Goal: Task Accomplishment & Management: Use online tool/utility

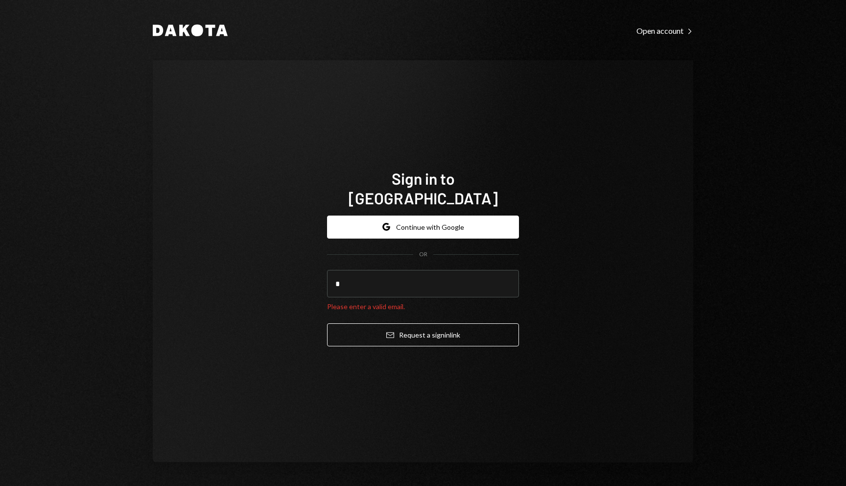
type input "**********"
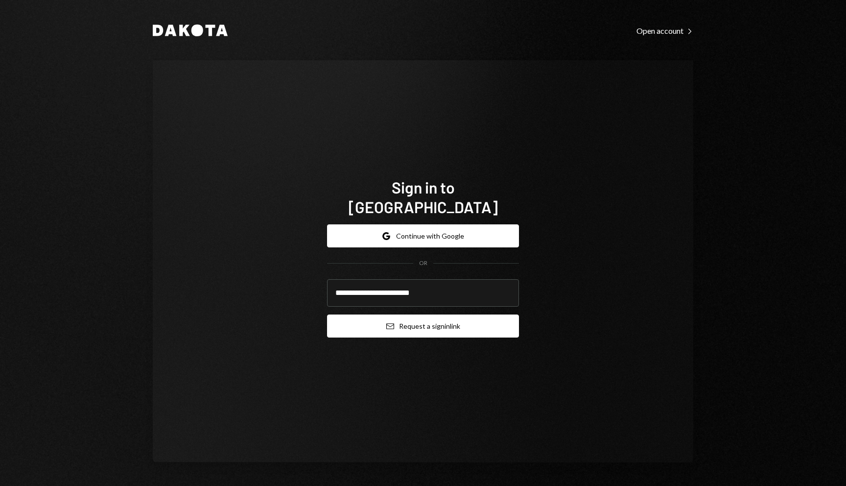
click at [489, 321] on button "Email Request a sign in link" at bounding box center [423, 325] width 192 height 23
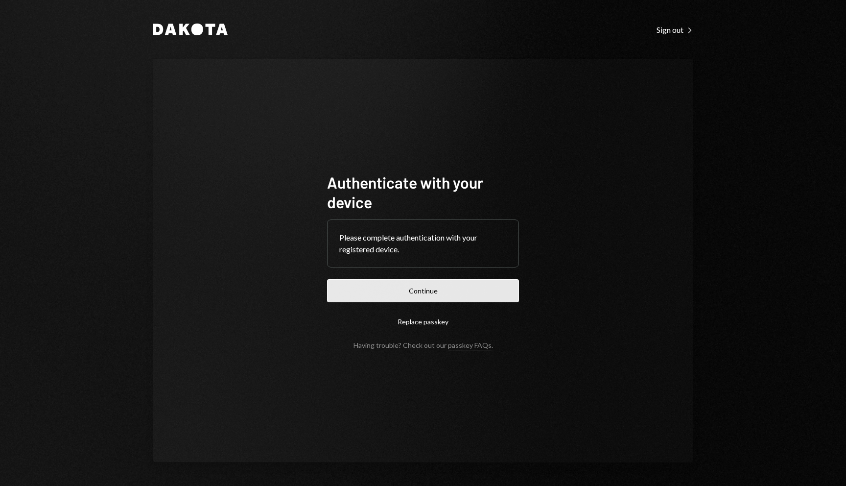
click at [431, 288] on button "Continue" at bounding box center [423, 290] width 192 height 23
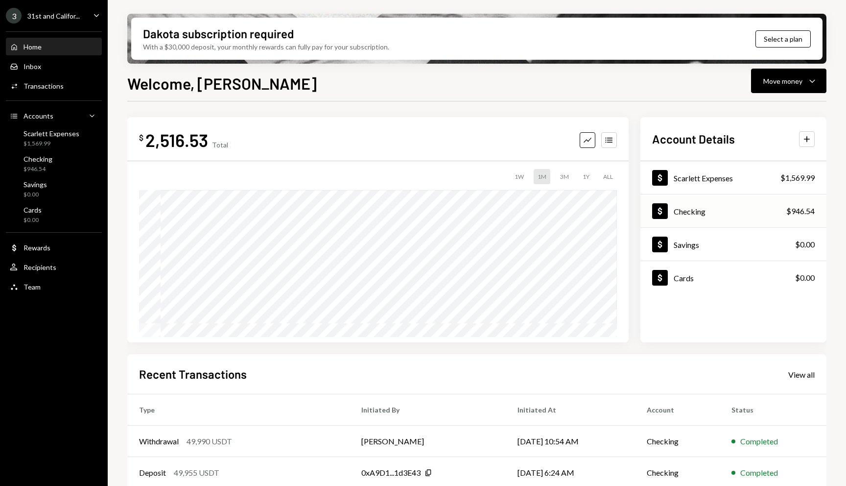
click at [704, 214] on div "Checking" at bounding box center [690, 211] width 32 height 9
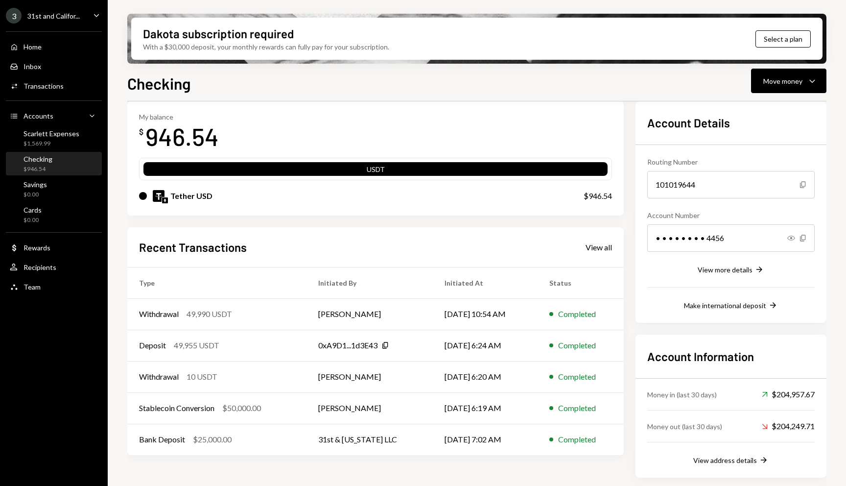
scroll to position [25, 0]
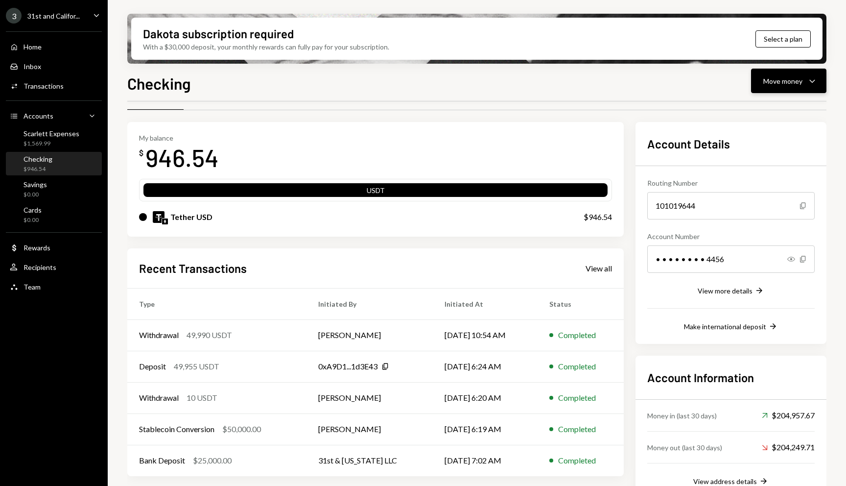
click at [795, 88] on button "Move money Caret Down" at bounding box center [788, 81] width 75 height 24
click at [797, 153] on div "Deposit" at bounding box center [781, 154] width 72 height 10
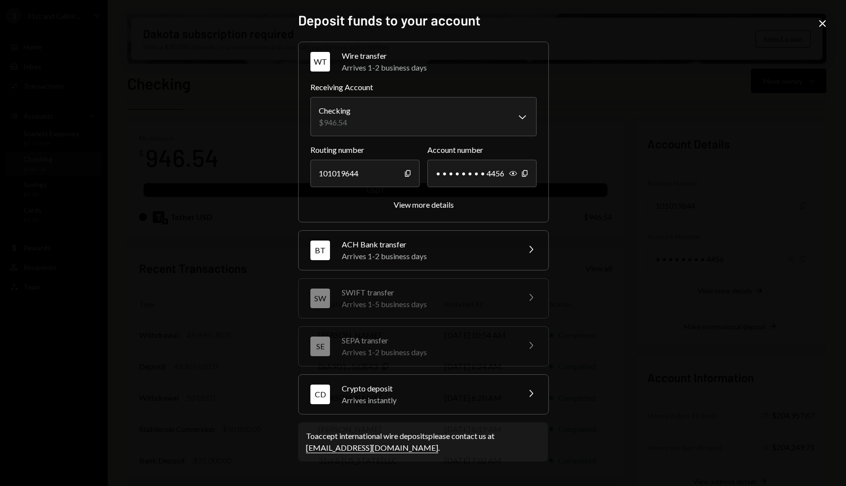
click at [428, 391] on div "Crypto deposit" at bounding box center [427, 389] width 171 height 12
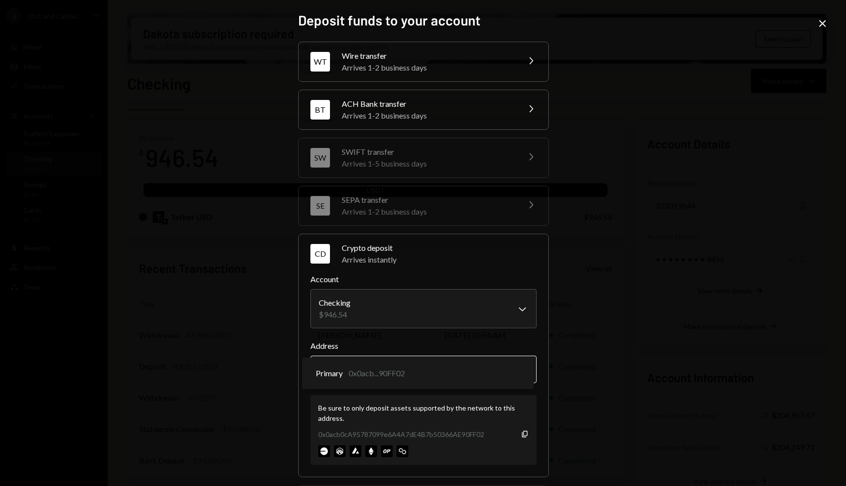
click at [440, 379] on body "3 31st and Califor... Caret Down Home Home Inbox Inbox Activities Transactions …" at bounding box center [423, 243] width 846 height 486
click at [586, 372] on div "**********" at bounding box center [423, 243] width 846 height 486
click at [221, 183] on div "**********" at bounding box center [423, 243] width 846 height 486
click at [267, 149] on div "**********" at bounding box center [423, 243] width 846 height 486
click at [825, 23] on icon "Close" at bounding box center [823, 24] width 12 height 12
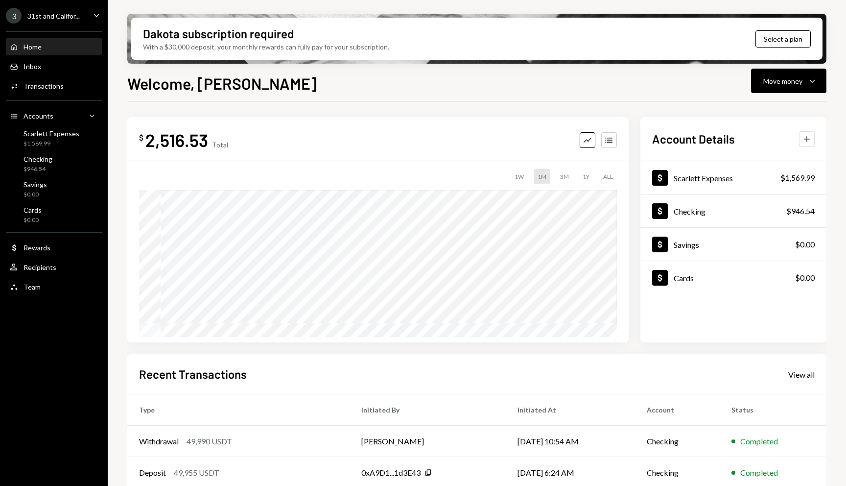
click at [806, 139] on icon "button" at bounding box center [807, 139] width 6 height 6
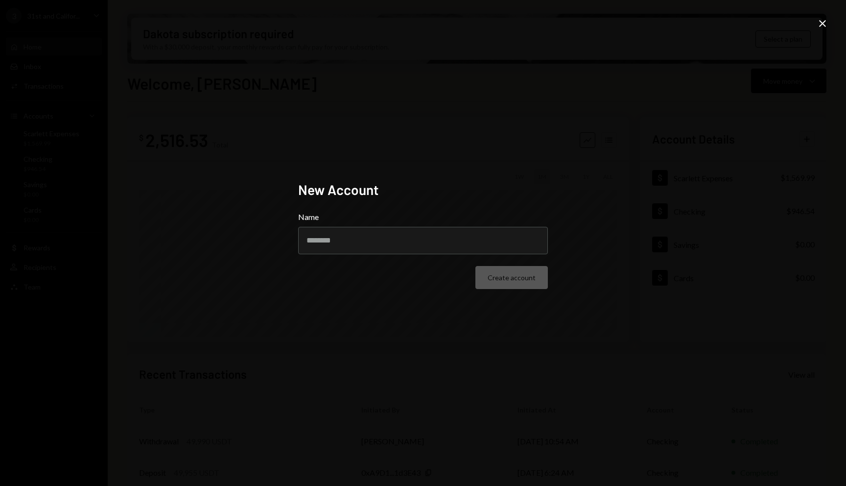
click at [643, 182] on div "New Account Name Create account Close" at bounding box center [423, 243] width 846 height 486
click at [821, 24] on icon at bounding box center [822, 23] width 7 height 7
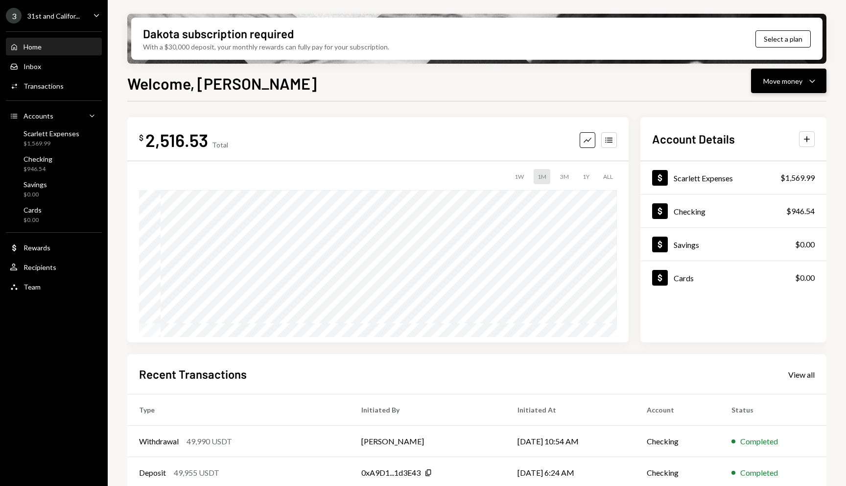
click at [807, 76] on icon "Caret Down" at bounding box center [813, 81] width 12 height 12
click at [780, 128] on div "Transfer" at bounding box center [781, 132] width 72 height 10
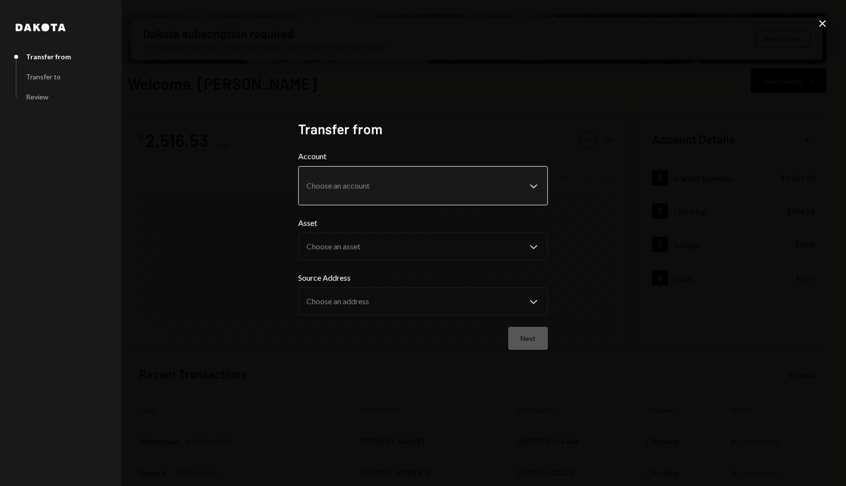
click at [479, 193] on body "3 31st and Califor... Caret Down Home Home Inbox Inbox Activities Transactions …" at bounding box center [423, 243] width 846 height 486
click at [546, 121] on h2 "Transfer from" at bounding box center [423, 129] width 250 height 19
click at [825, 24] on icon "Close" at bounding box center [823, 24] width 12 height 12
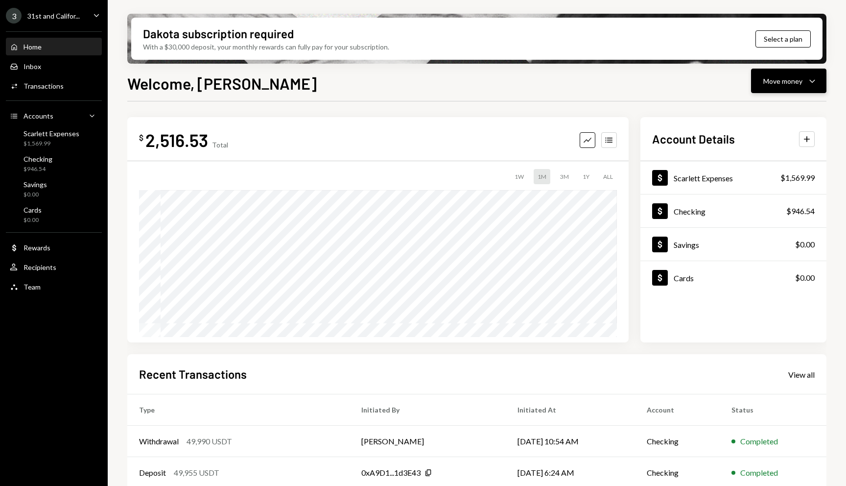
click at [803, 84] on div "Move money Caret Down" at bounding box center [789, 81] width 51 height 12
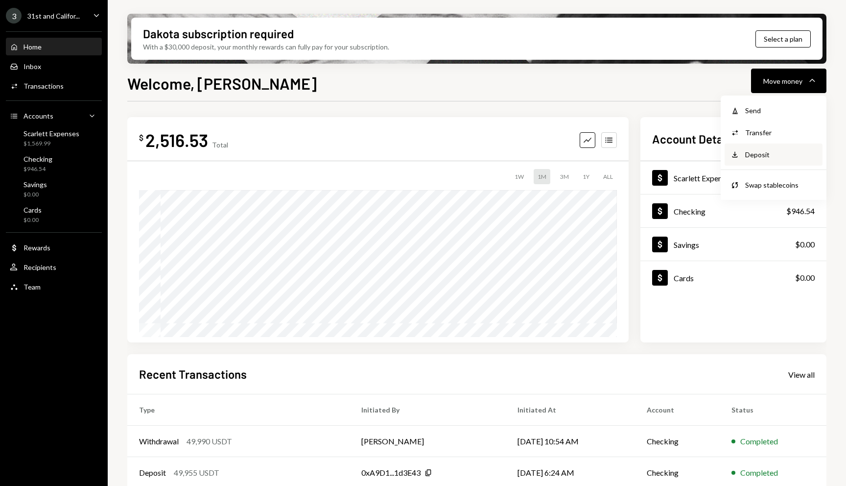
click at [766, 156] on div "Deposit" at bounding box center [781, 154] width 72 height 10
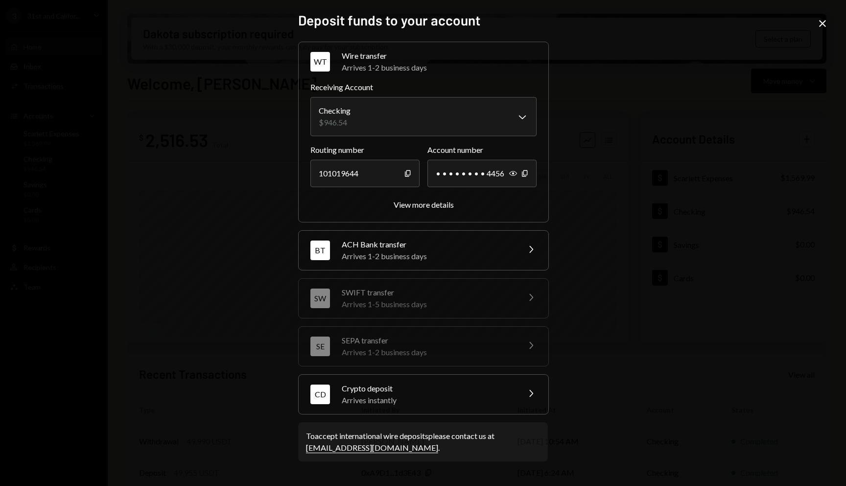
click at [398, 401] on div "Arrives instantly" at bounding box center [427, 400] width 171 height 12
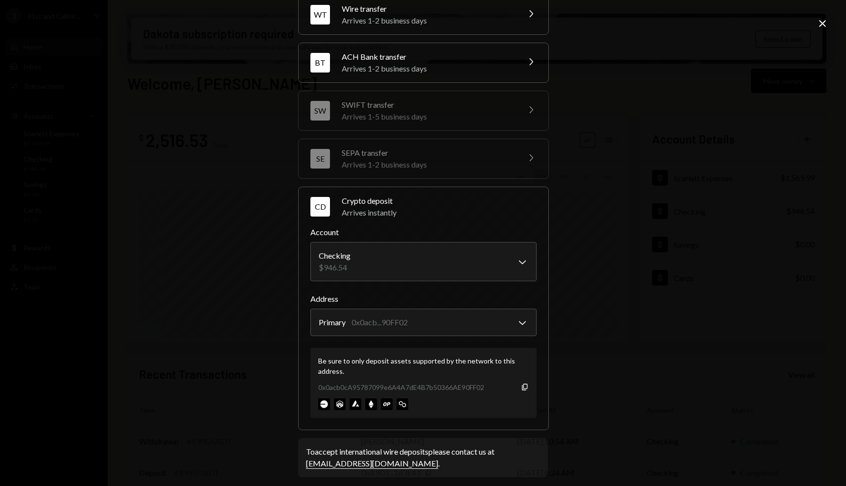
scroll to position [53, 0]
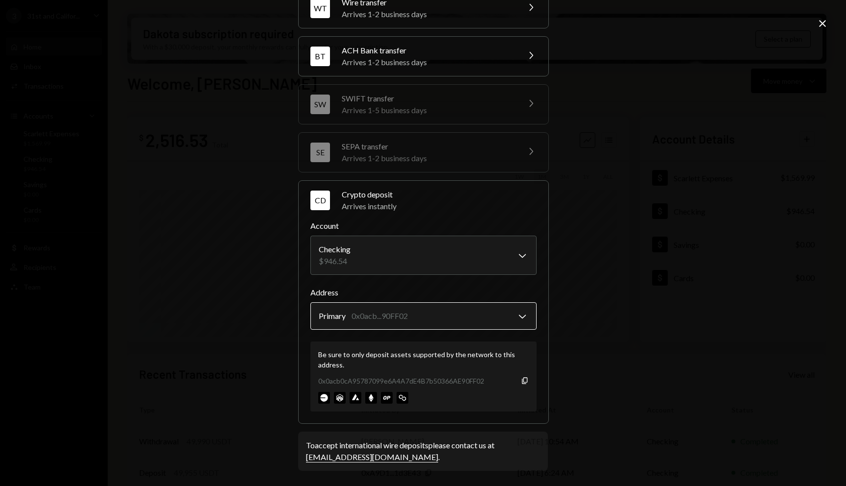
click at [428, 312] on body "3 31st and Califor... Caret Down Home Home Inbox Inbox Activities Transactions …" at bounding box center [423, 243] width 846 height 486
click at [560, 284] on div "**********" at bounding box center [423, 243] width 846 height 486
click at [522, 380] on icon "button" at bounding box center [524, 380] width 5 height 6
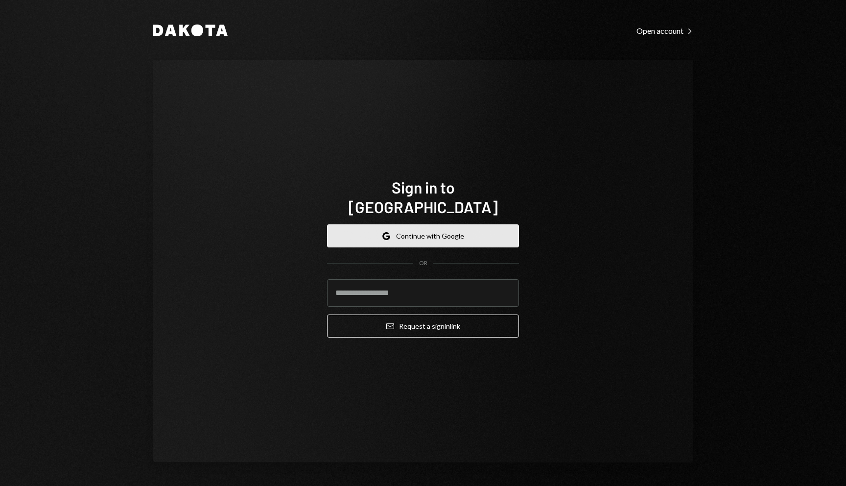
click at [411, 224] on button "Google Continue with Google" at bounding box center [423, 235] width 192 height 23
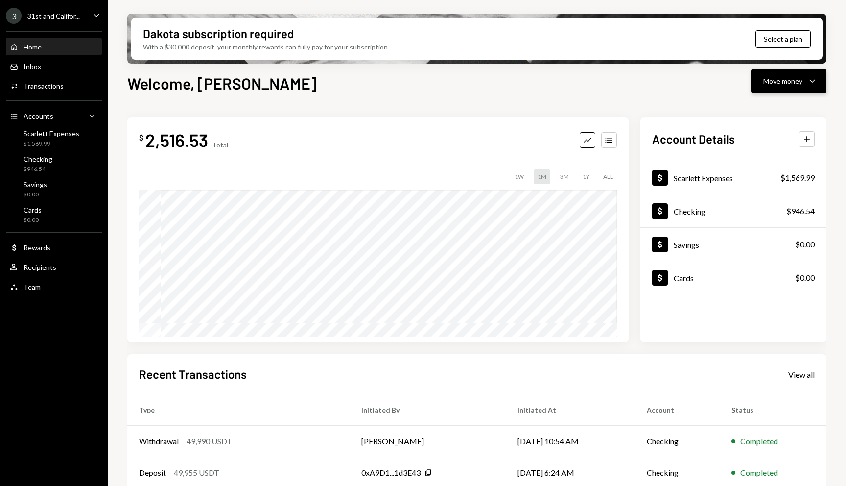
click at [794, 78] on div "Move money" at bounding box center [783, 81] width 39 height 10
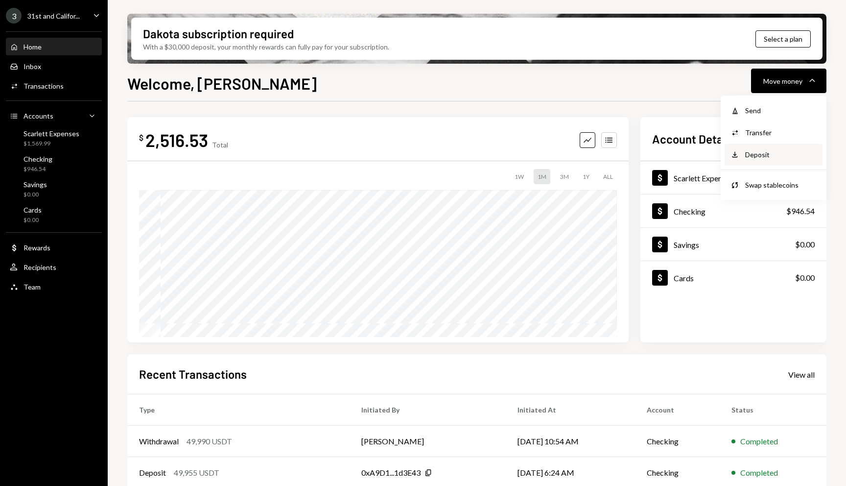
click at [774, 151] on div "Deposit" at bounding box center [781, 154] width 72 height 10
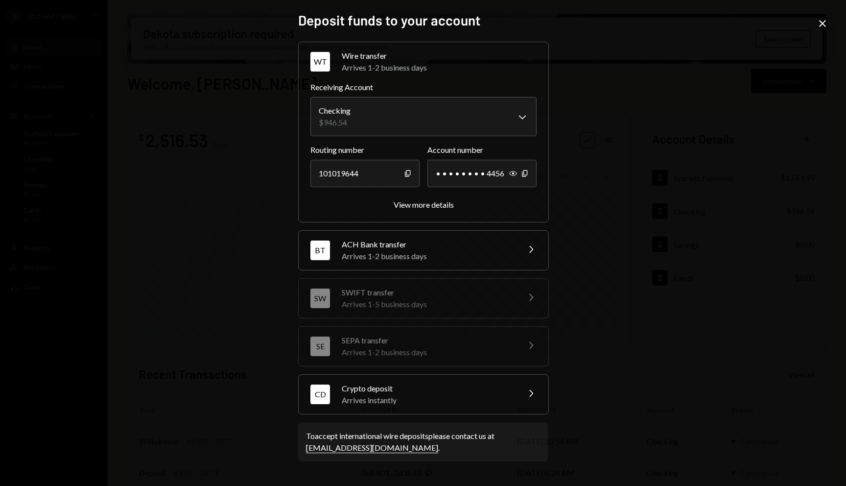
click at [473, 389] on div "Crypto deposit" at bounding box center [427, 389] width 171 height 12
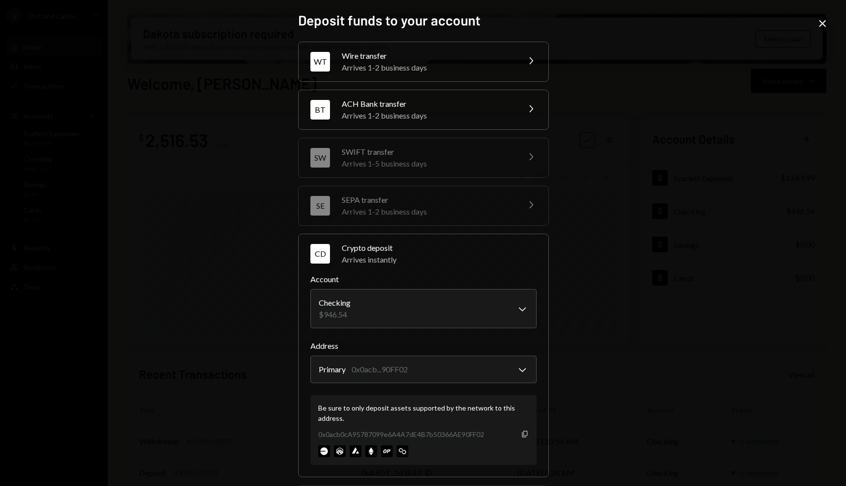
click at [521, 434] on icon "Copy" at bounding box center [525, 434] width 8 height 8
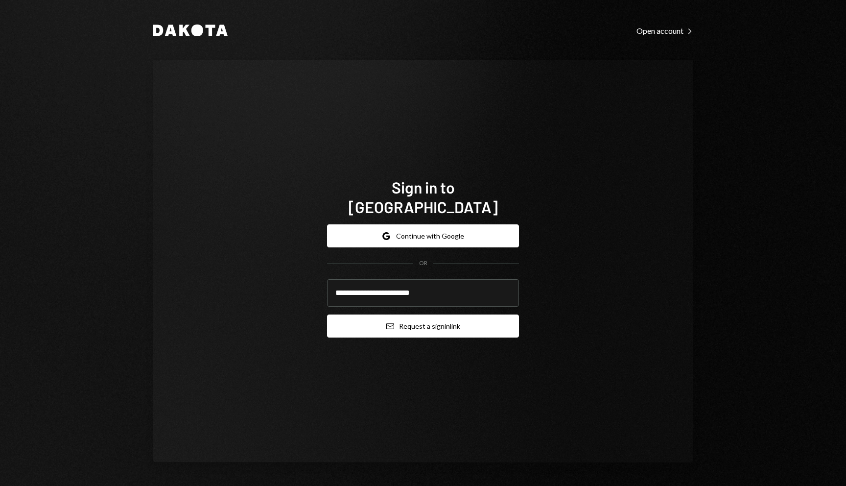
click at [438, 315] on button "Email Request a sign in link" at bounding box center [423, 325] width 192 height 23
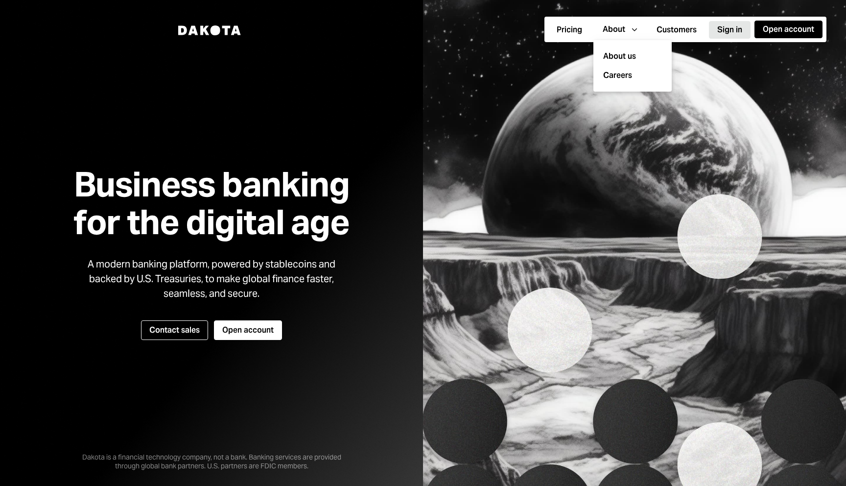
click at [737, 24] on button "Sign in" at bounding box center [730, 30] width 42 height 18
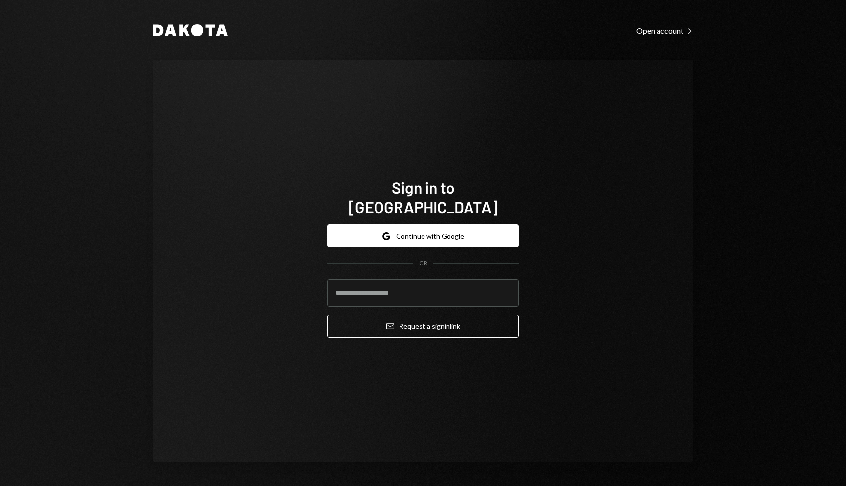
type input "**********"
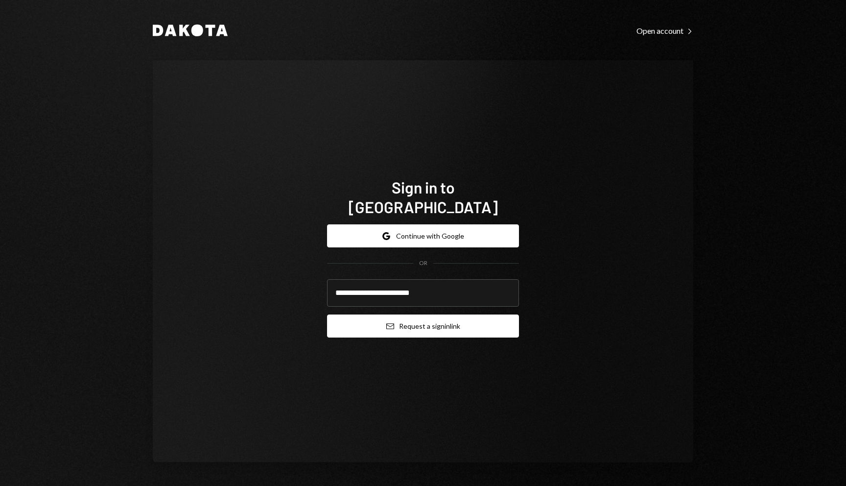
click at [433, 317] on button "Email Request a sign in link" at bounding box center [423, 325] width 192 height 23
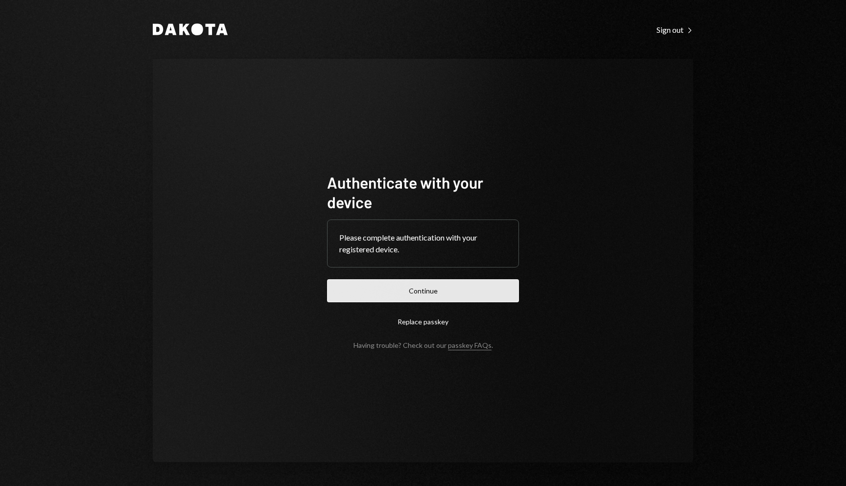
click at [423, 290] on button "Continue" at bounding box center [423, 290] width 192 height 23
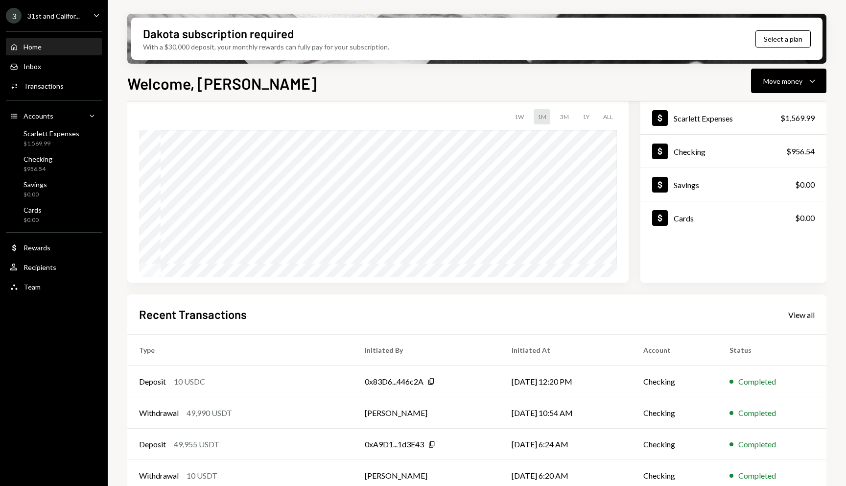
scroll to position [65, 0]
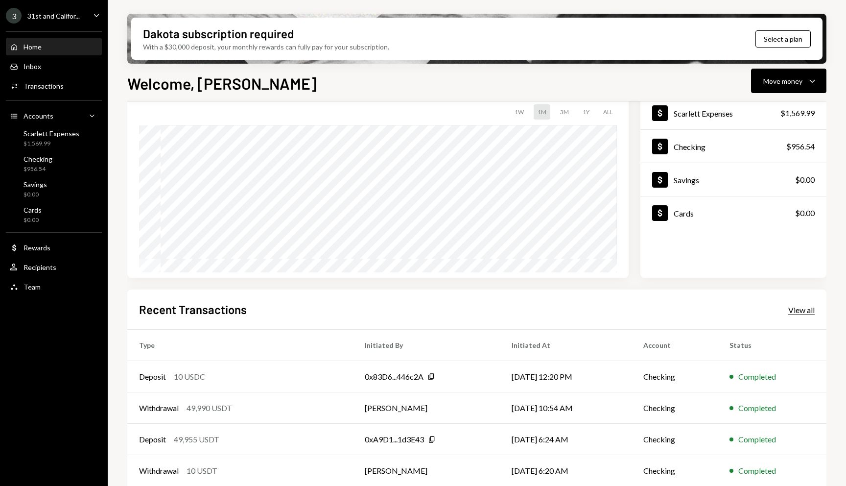
click at [809, 309] on div "View all" at bounding box center [802, 310] width 26 height 10
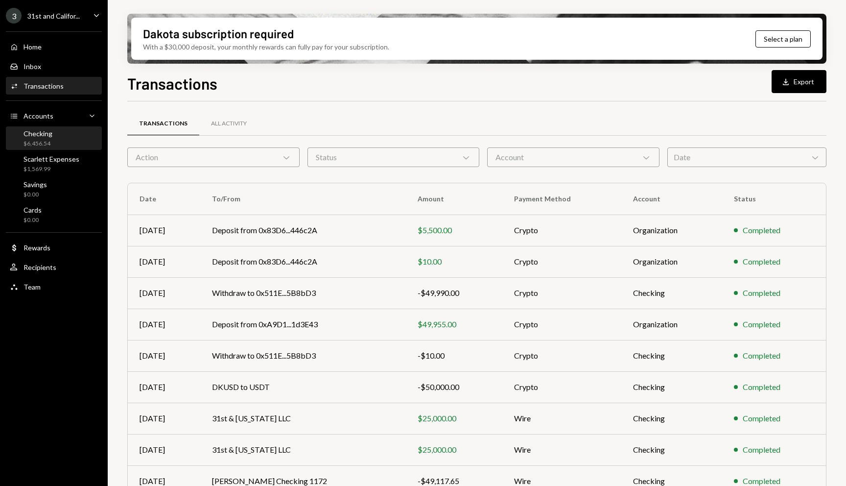
click at [55, 137] on div "Checking $6,456.54" at bounding box center [54, 138] width 88 height 19
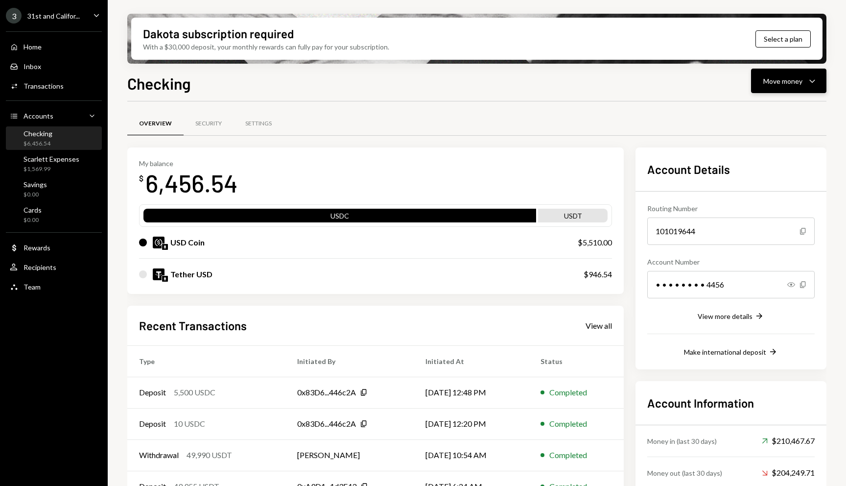
click at [807, 69] on button "Move money Caret Down" at bounding box center [788, 81] width 75 height 24
click at [785, 114] on div "Send" at bounding box center [781, 110] width 72 height 10
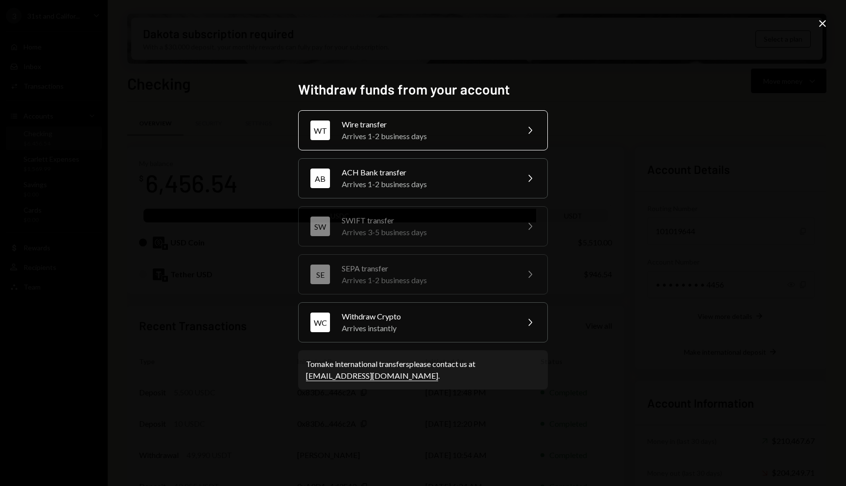
click at [486, 130] on div "Arrives 1-2 business days" at bounding box center [427, 136] width 170 height 12
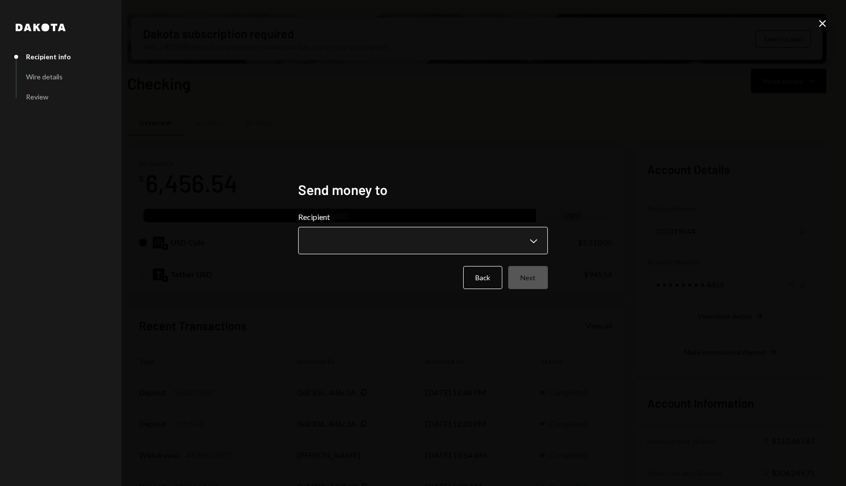
click at [467, 239] on body "3 31st and Califor... Caret Down Home Home Inbox Inbox Activities Transactions …" at bounding box center [423, 243] width 846 height 486
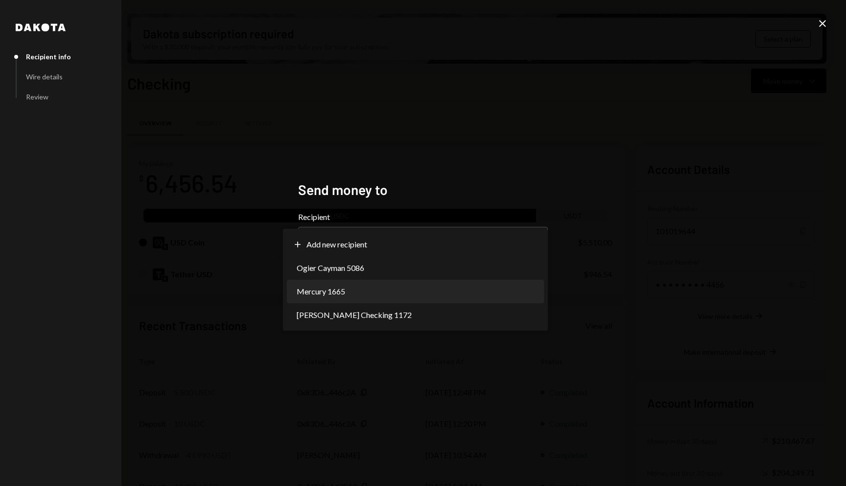
select select "**********"
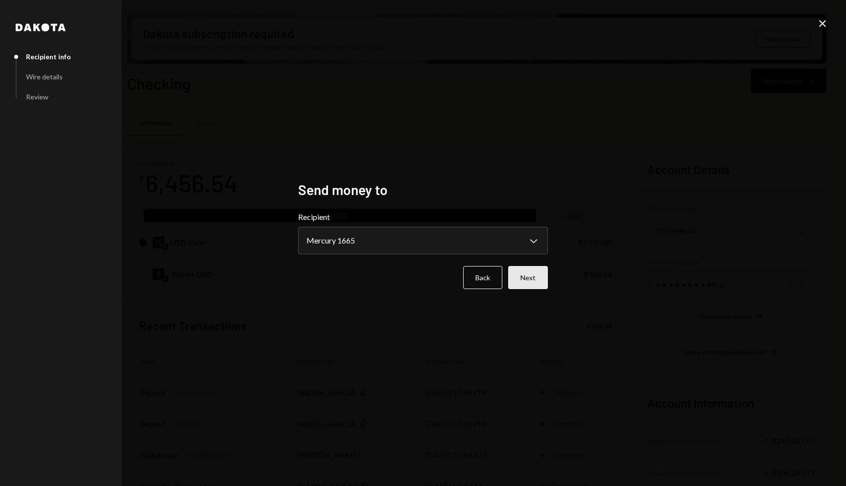
click at [533, 277] on button "Next" at bounding box center [528, 277] width 40 height 23
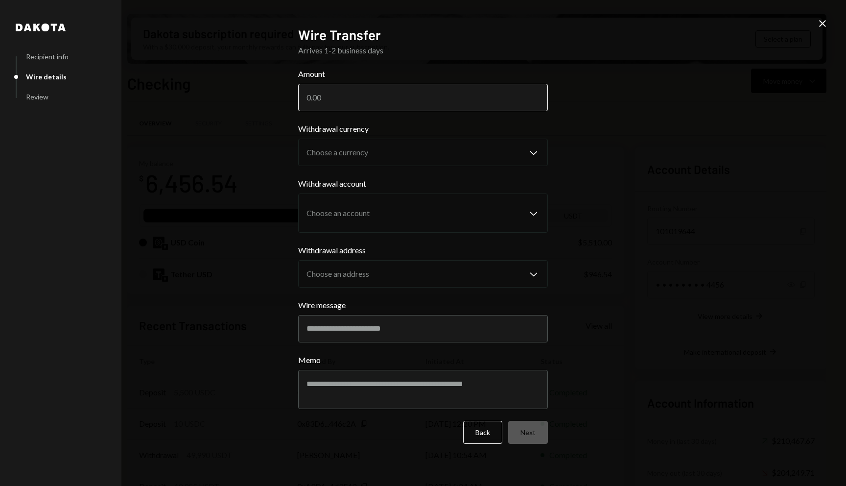
click at [373, 97] on input "Amount" at bounding box center [423, 97] width 250 height 27
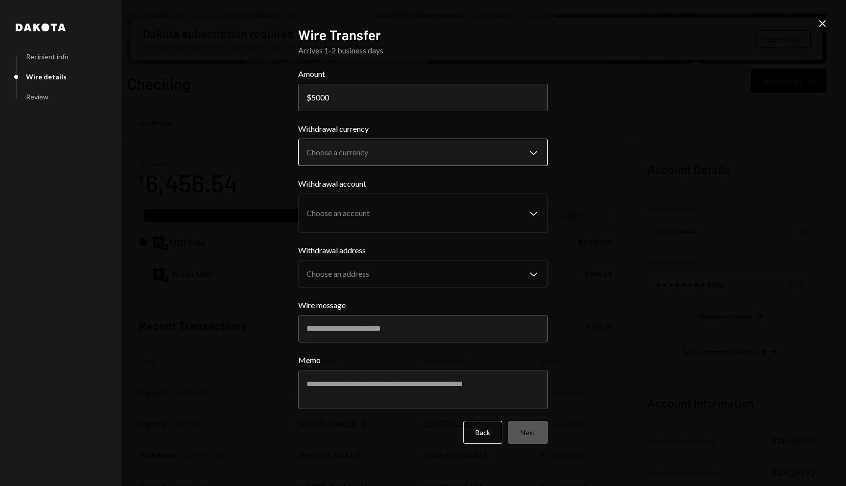
type input "5000"
click at [384, 146] on body "3 31st and Califor... Caret Down Home Home Inbox Inbox Activities Transactions …" at bounding box center [423, 243] width 846 height 486
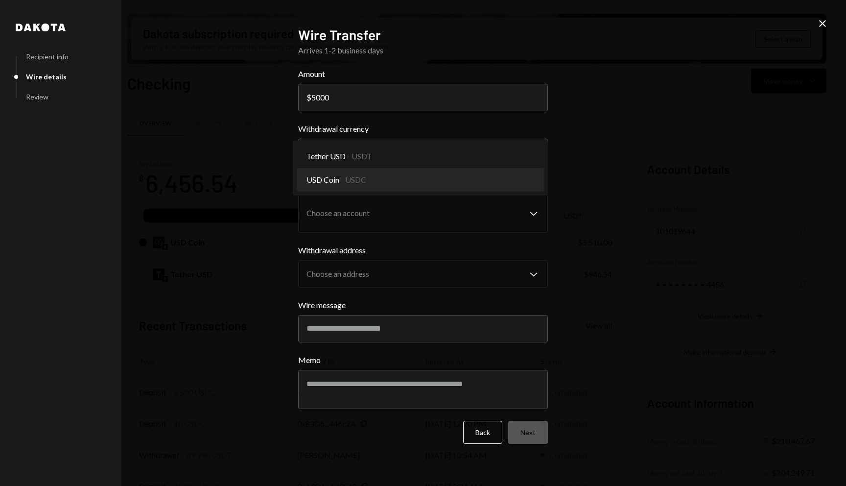
select select "****"
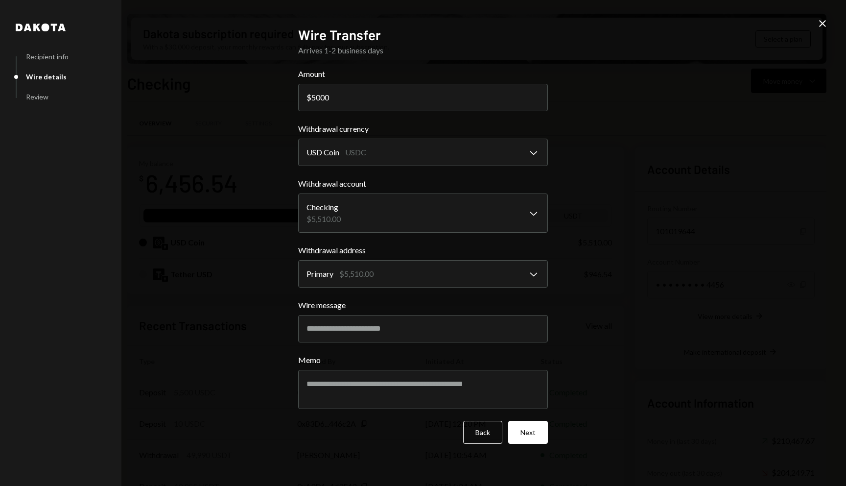
click at [267, 190] on div "**********" at bounding box center [423, 243] width 846 height 486
click at [374, 326] on input "Wire message" at bounding box center [423, 328] width 250 height 27
click at [463, 394] on textarea "Memo" at bounding box center [423, 389] width 250 height 39
type textarea "******"
click at [529, 430] on button "Next" at bounding box center [528, 432] width 40 height 23
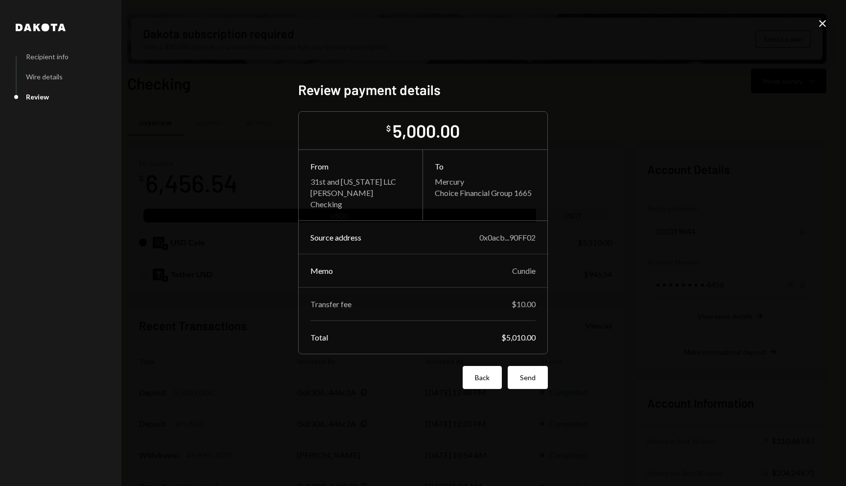
click at [484, 383] on button "Back" at bounding box center [482, 377] width 39 height 23
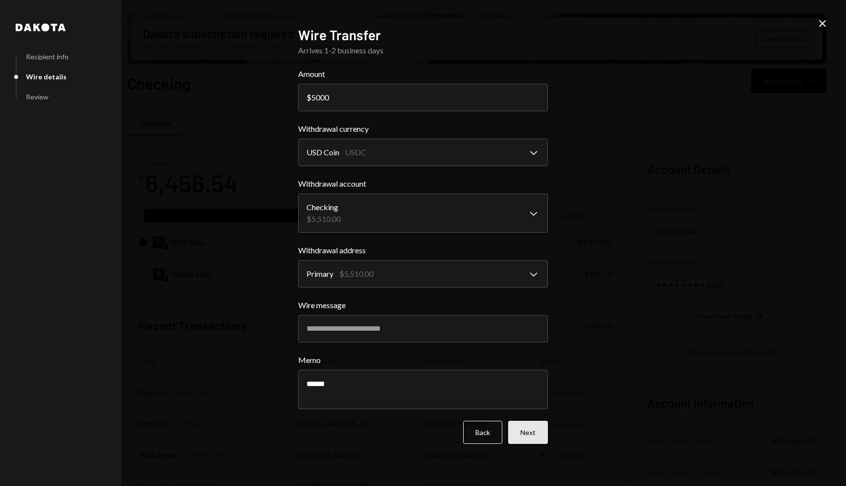
click at [522, 429] on button "Next" at bounding box center [528, 432] width 40 height 23
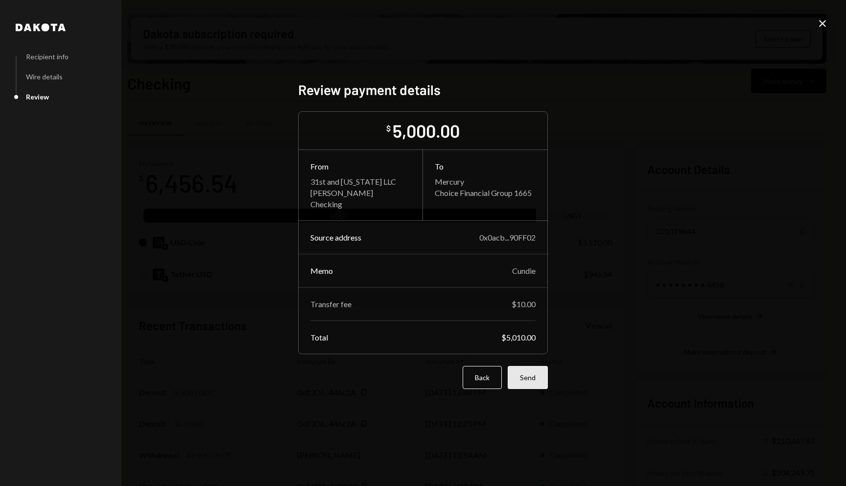
click at [537, 384] on button "Send" at bounding box center [528, 377] width 40 height 23
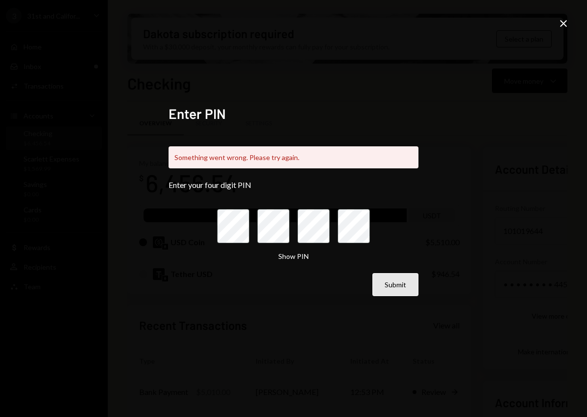
click at [396, 295] on button "Submit" at bounding box center [395, 284] width 46 height 23
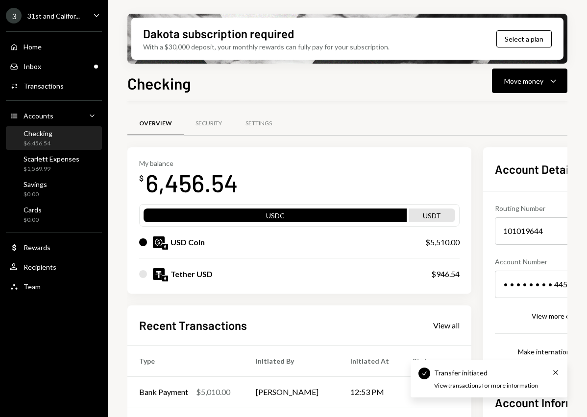
scroll to position [16, 0]
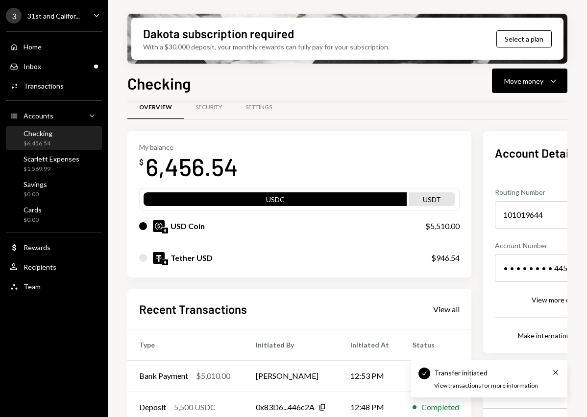
click at [478, 371] on div "Transfer initiated" at bounding box center [460, 373] width 53 height 10
click at [304, 375] on td "[PERSON_NAME]" at bounding box center [291, 375] width 95 height 31
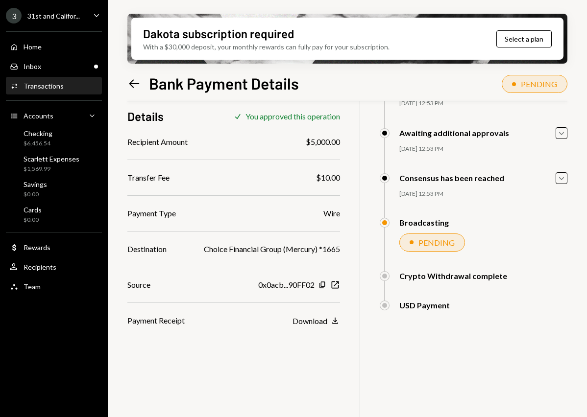
scroll to position [78, 0]
